Goal: Task Accomplishment & Management: Manage account settings

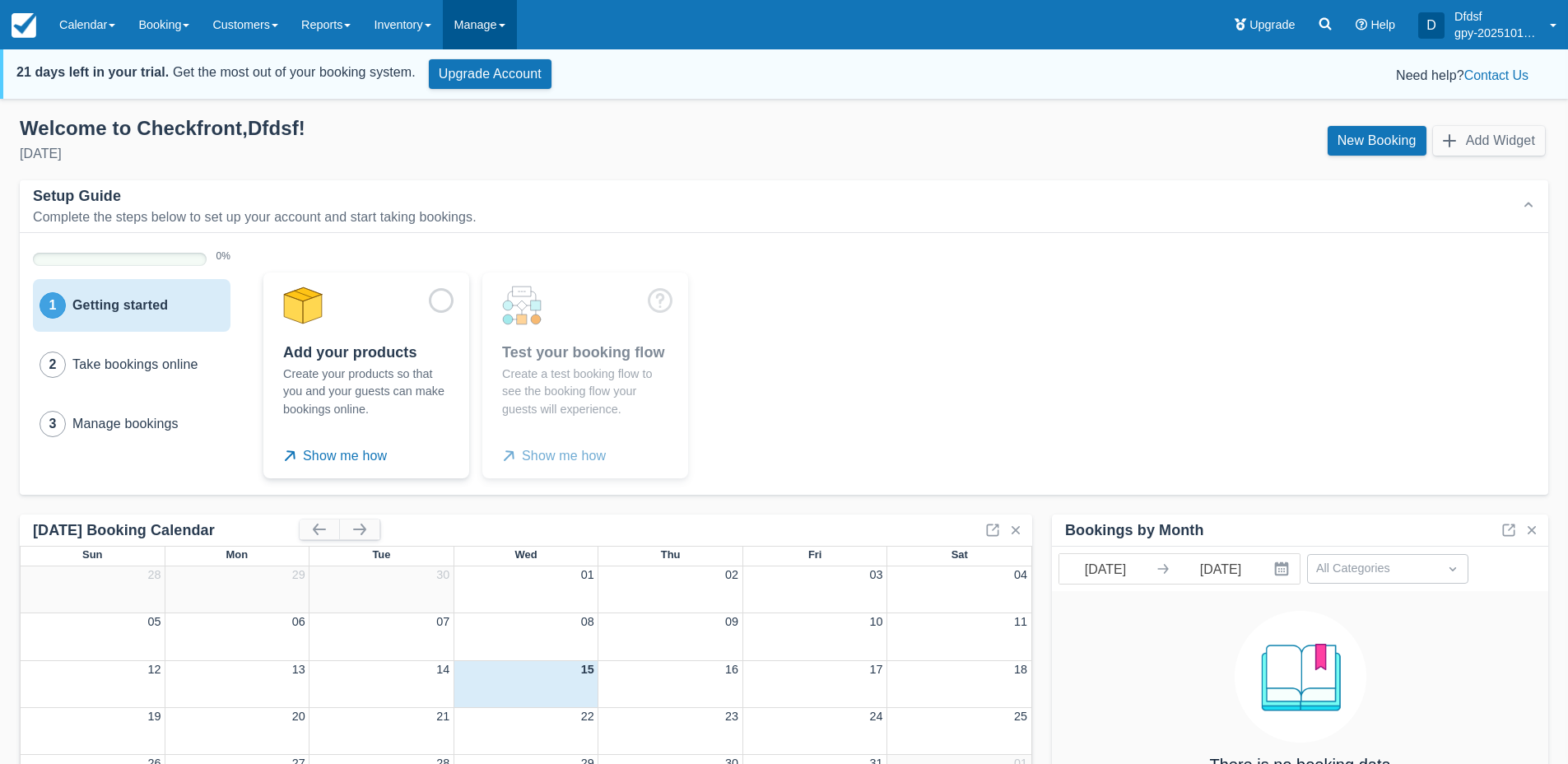
click at [492, 23] on link "Manage" at bounding box center [480, 25] width 74 height 49
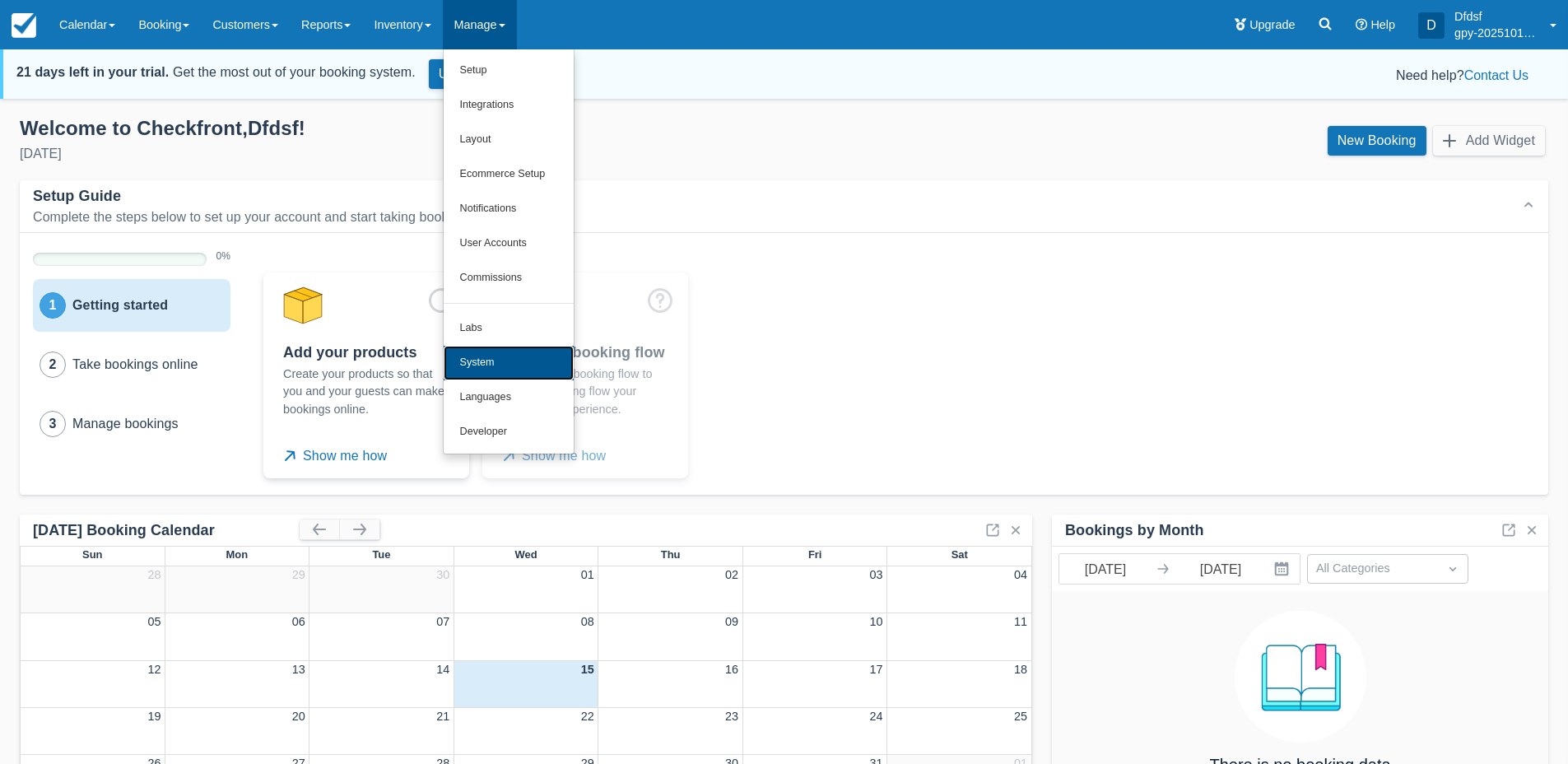
click at [502, 375] on link "System" at bounding box center [509, 363] width 130 height 35
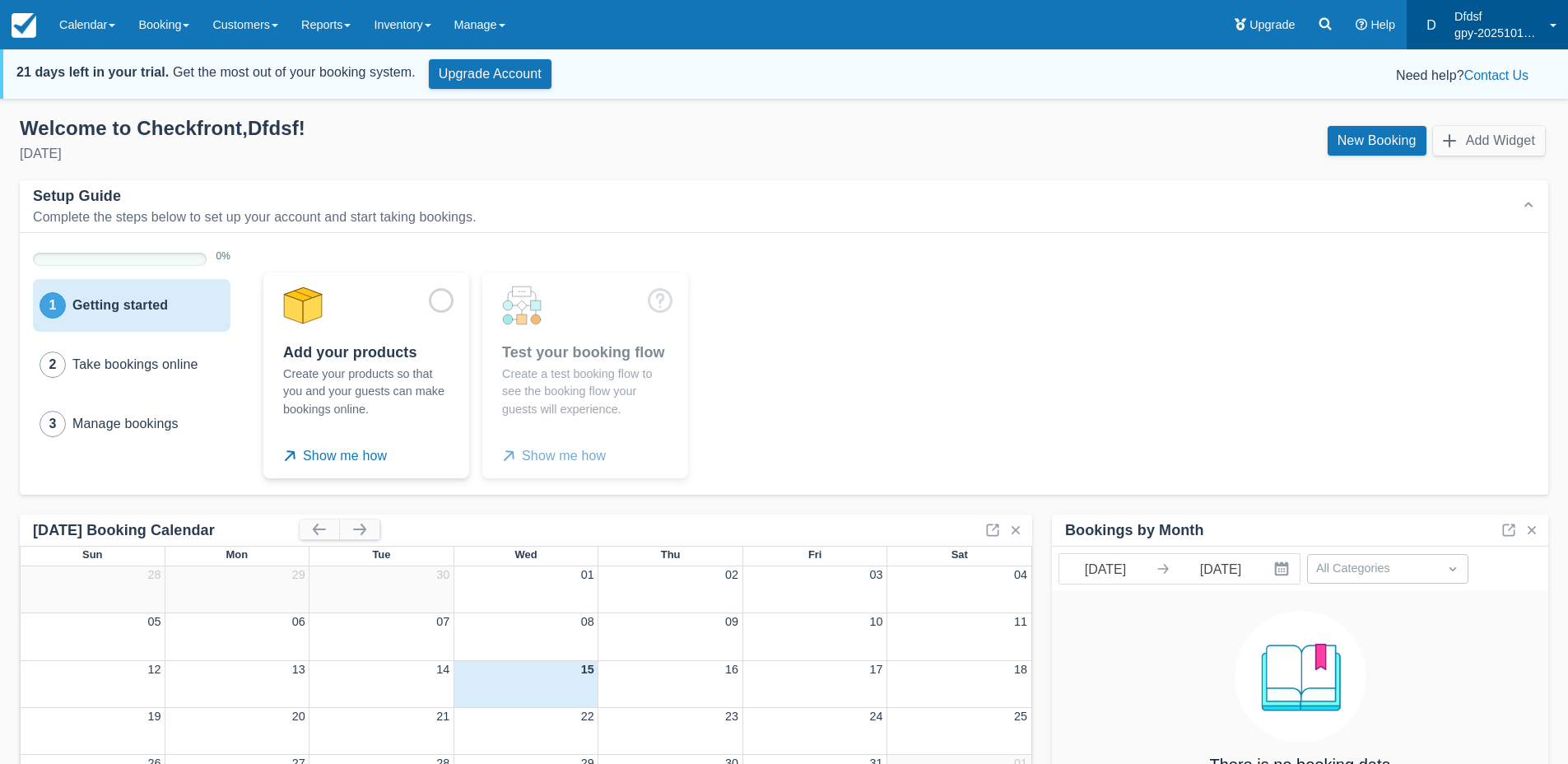
click at [1489, 29] on p "gpy-20251015t1110" at bounding box center [1497, 32] width 85 height 16
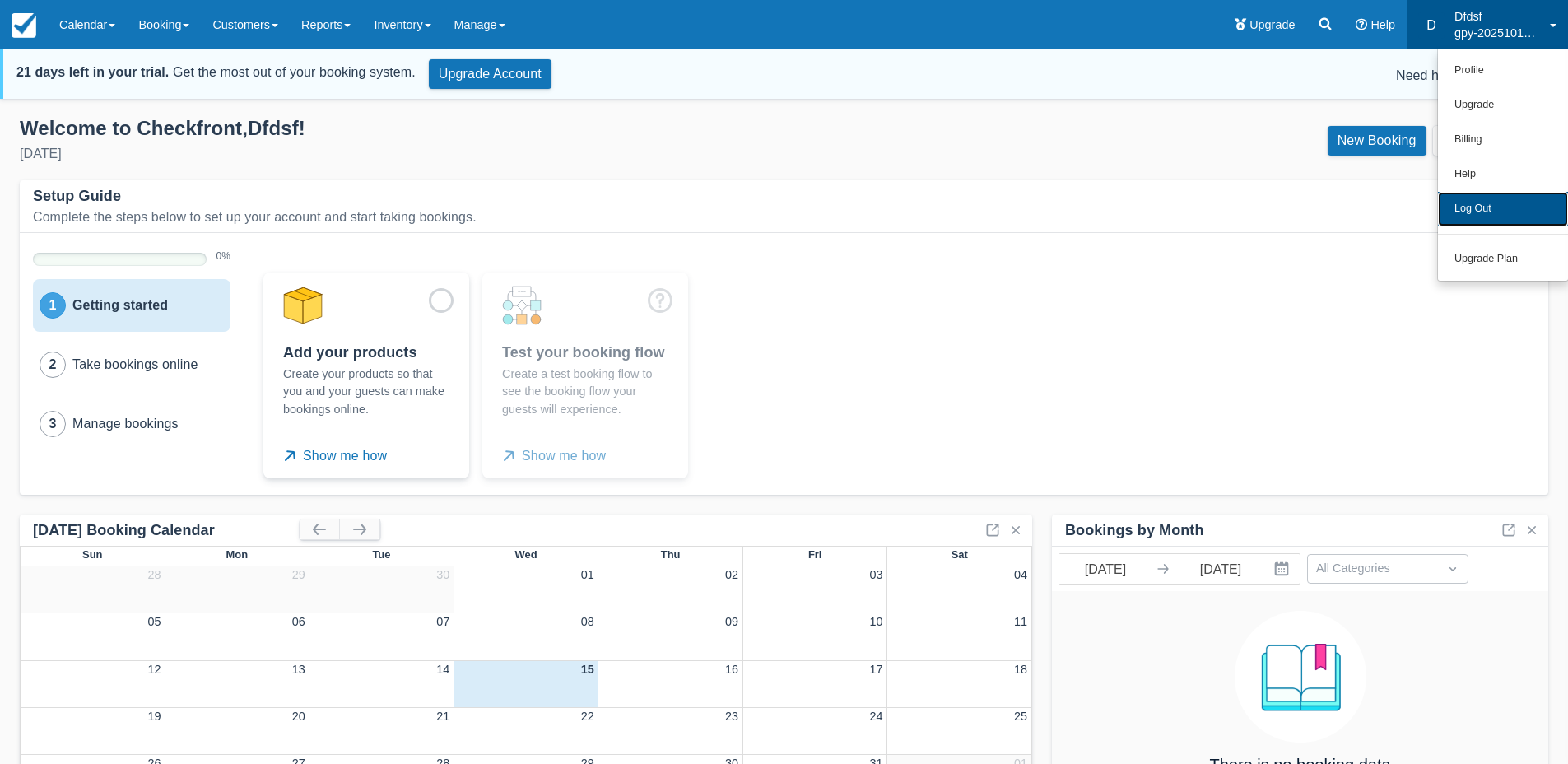
click at [1476, 212] on link "Log Out" at bounding box center [1503, 209] width 130 height 35
